Goal: Register for event/course

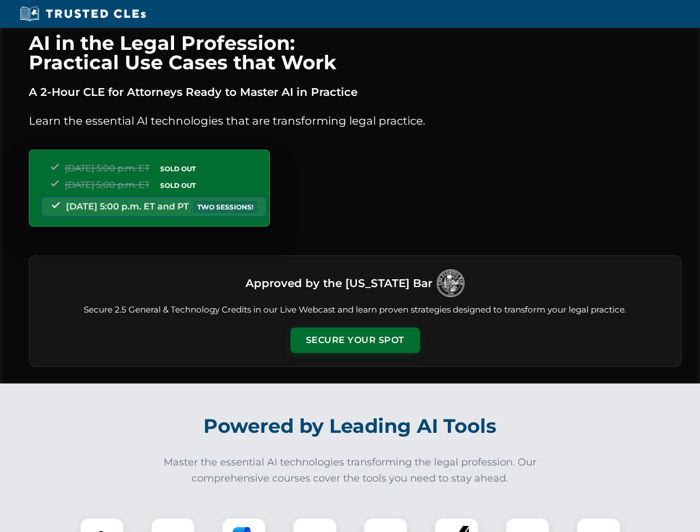
click at [355, 340] on button "Secure Your Spot" at bounding box center [355, 341] width 130 height 26
click at [102, 525] on img at bounding box center [102, 540] width 32 height 32
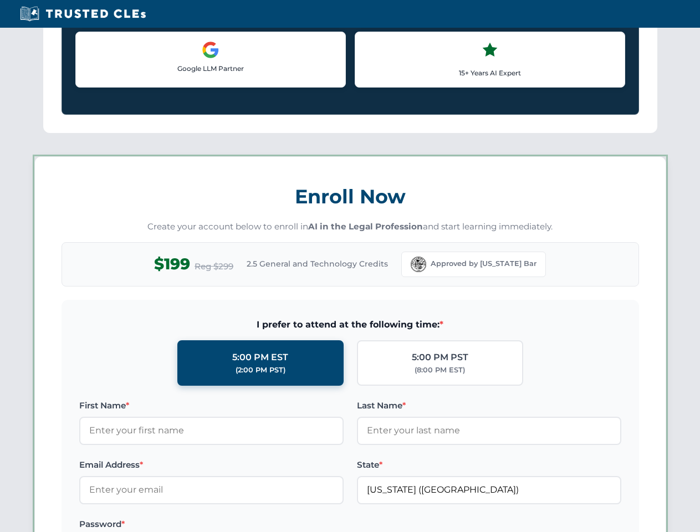
click at [244, 525] on label "Password *" at bounding box center [211, 524] width 264 height 13
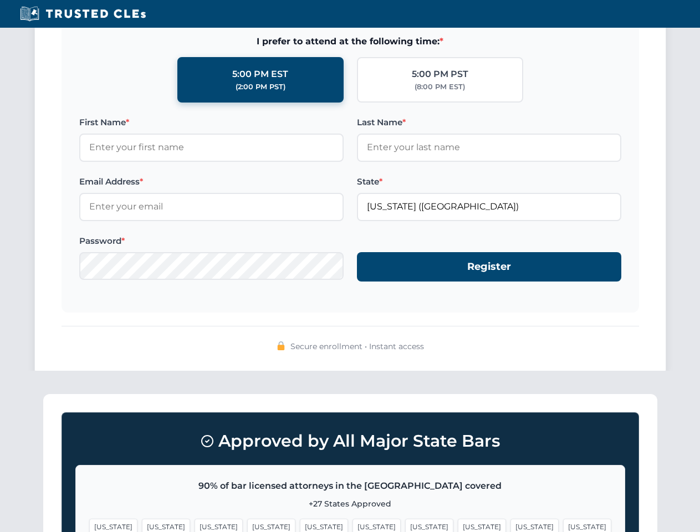
click at [511, 525] on span "[US_STATE]" at bounding box center [535, 527] width 48 height 16
